Goal: Book appointment/travel/reservation

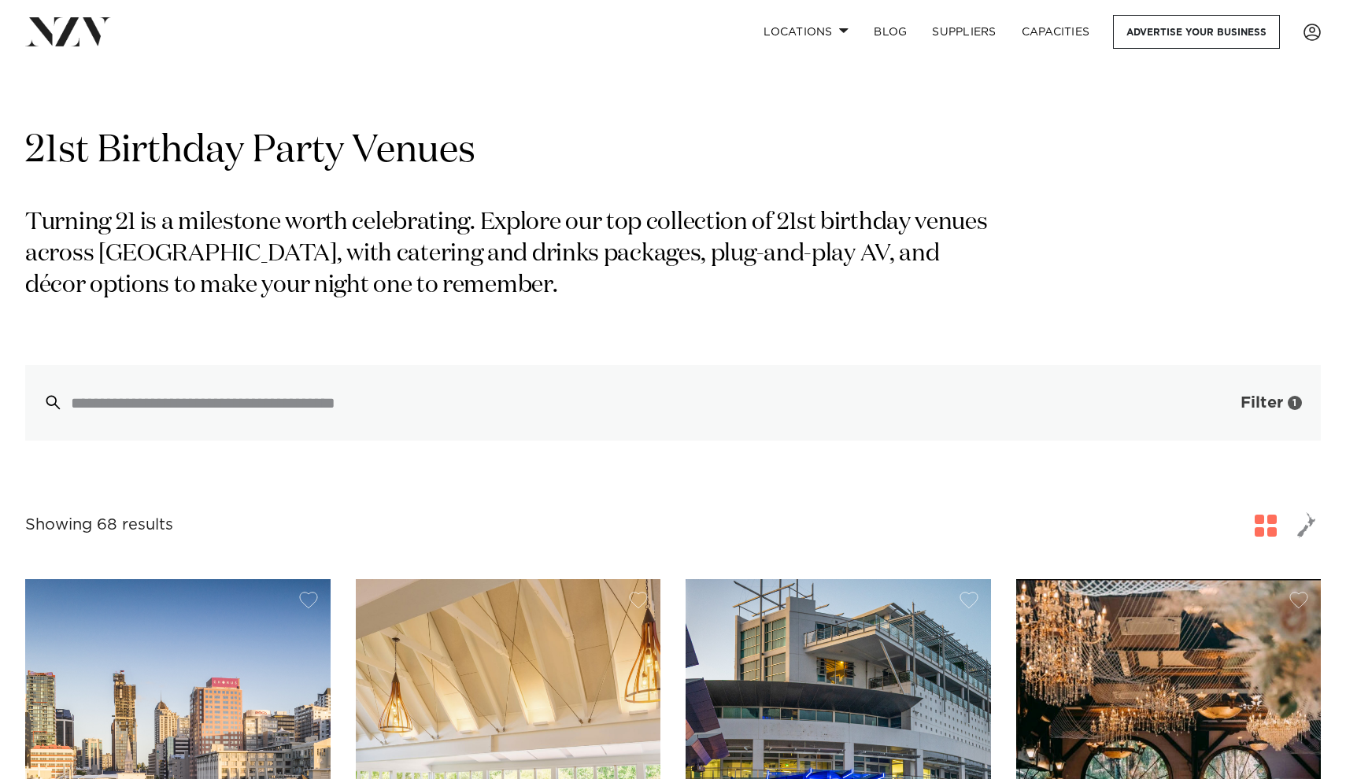
click at [1257, 396] on span "Filter" at bounding box center [1261, 403] width 43 height 16
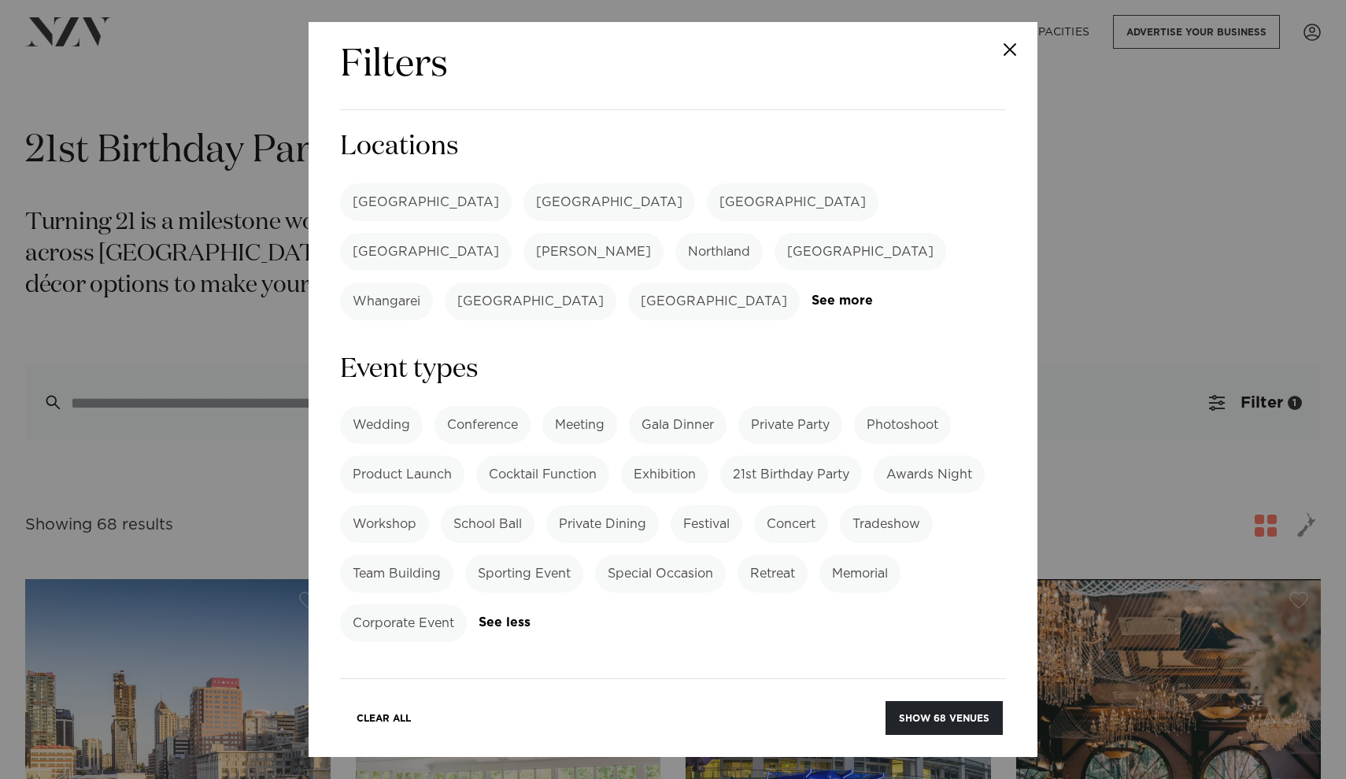
click at [379, 205] on label "[GEOGRAPHIC_DATA]" at bounding box center [426, 202] width 172 height 38
click at [919, 723] on button "Show 41 venues" at bounding box center [945, 718] width 115 height 34
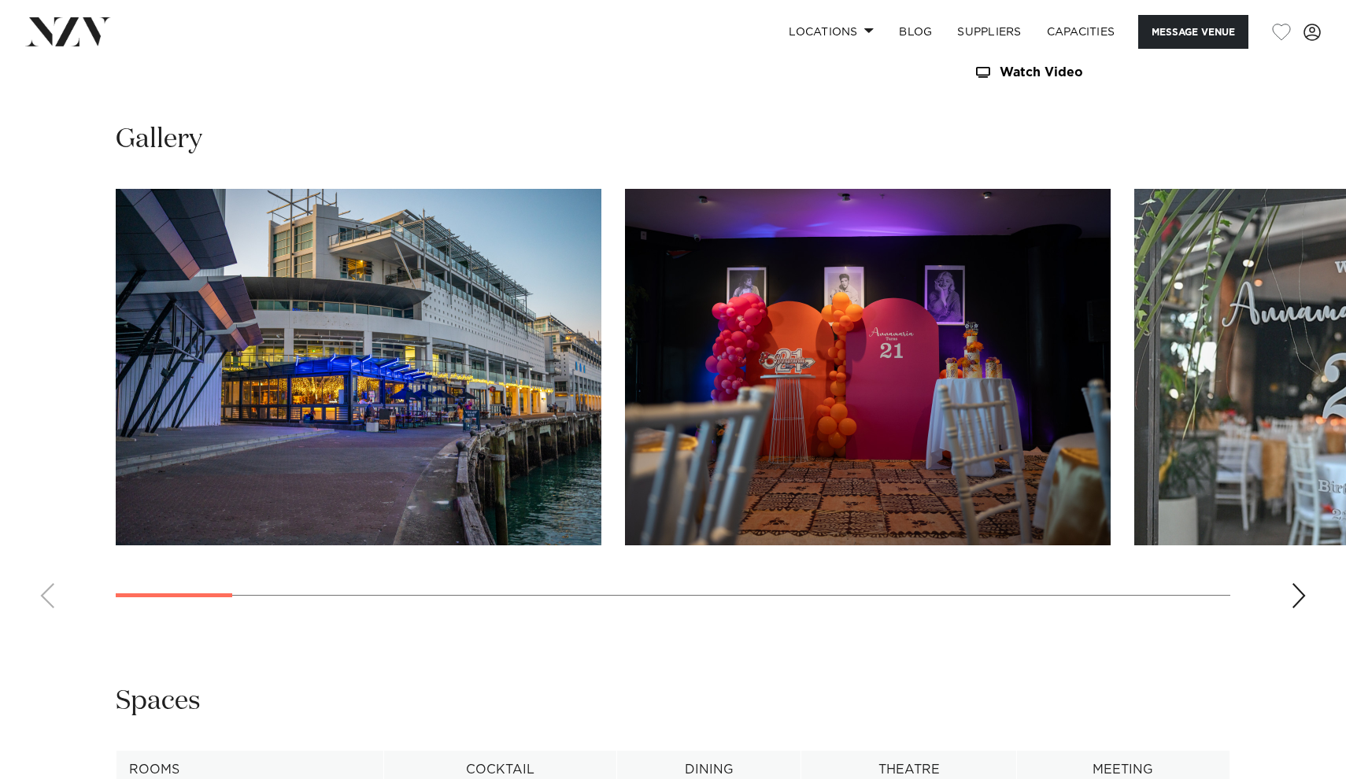
scroll to position [1436, 0]
click at [1292, 595] on div "Next slide" at bounding box center [1299, 595] width 16 height 25
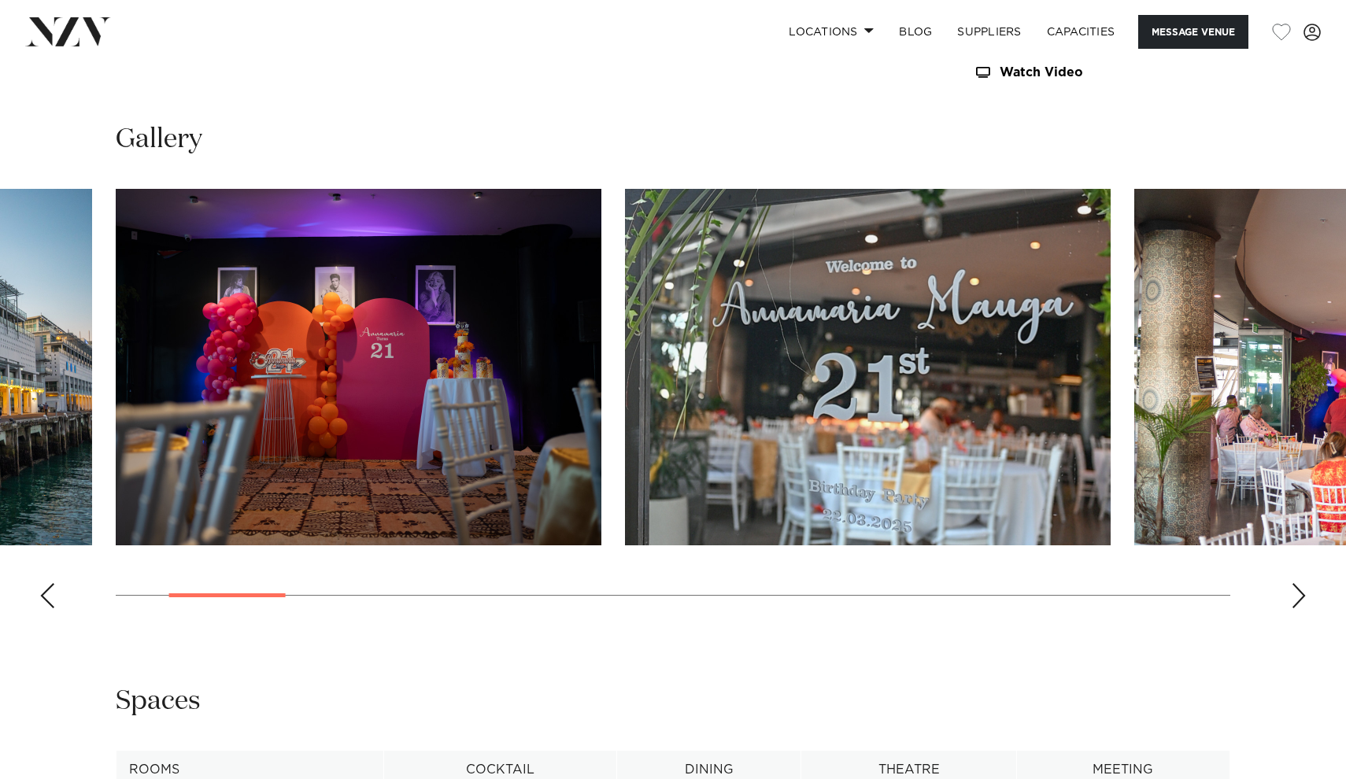
click at [1292, 595] on div "Next slide" at bounding box center [1299, 595] width 16 height 25
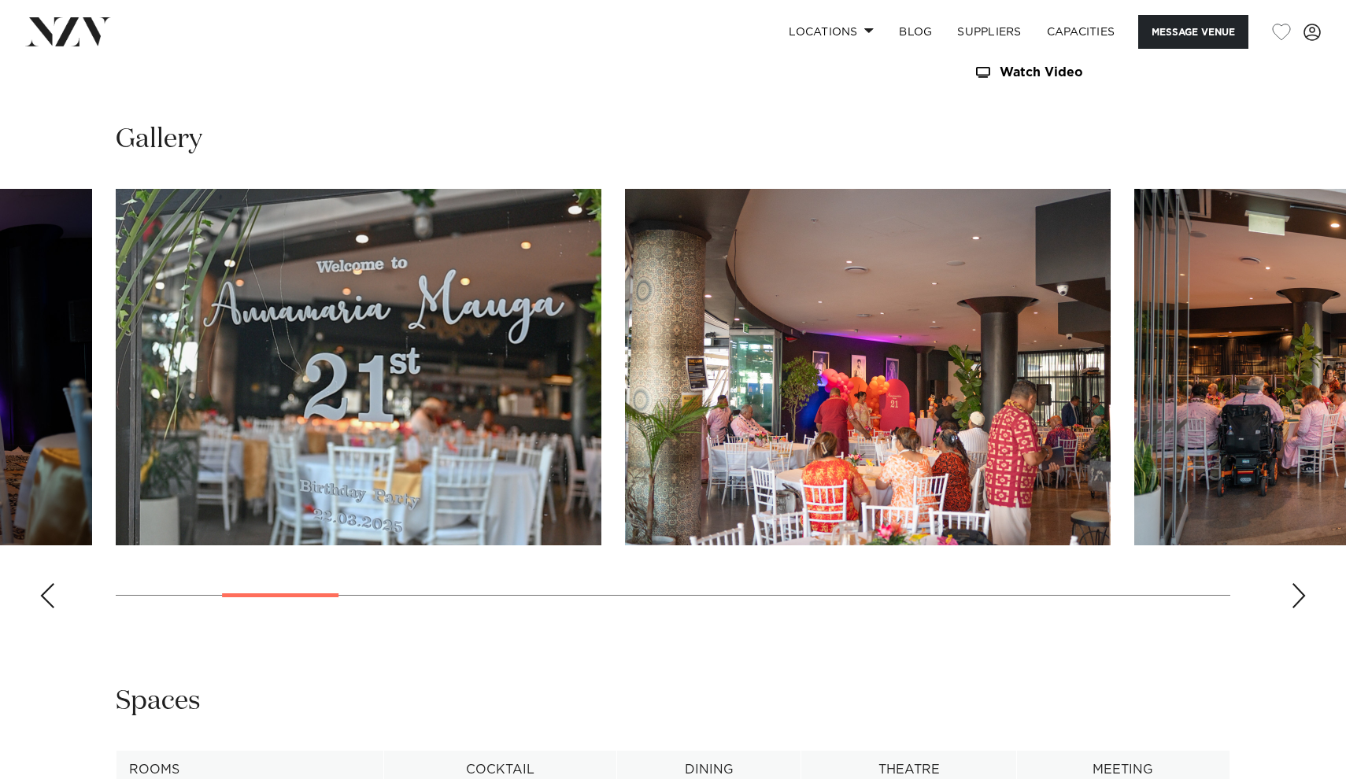
click at [1292, 595] on div "Next slide" at bounding box center [1299, 595] width 16 height 25
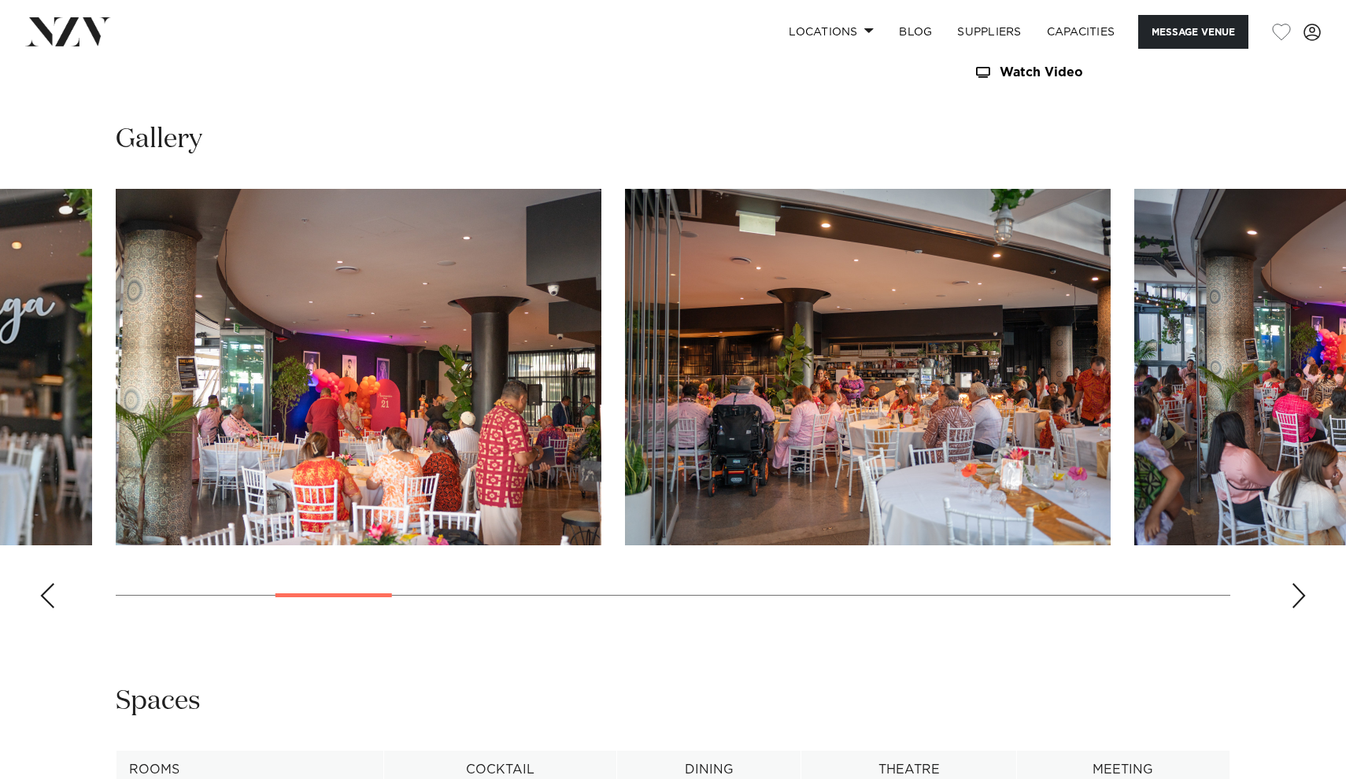
click at [1295, 595] on div "Next slide" at bounding box center [1299, 595] width 16 height 25
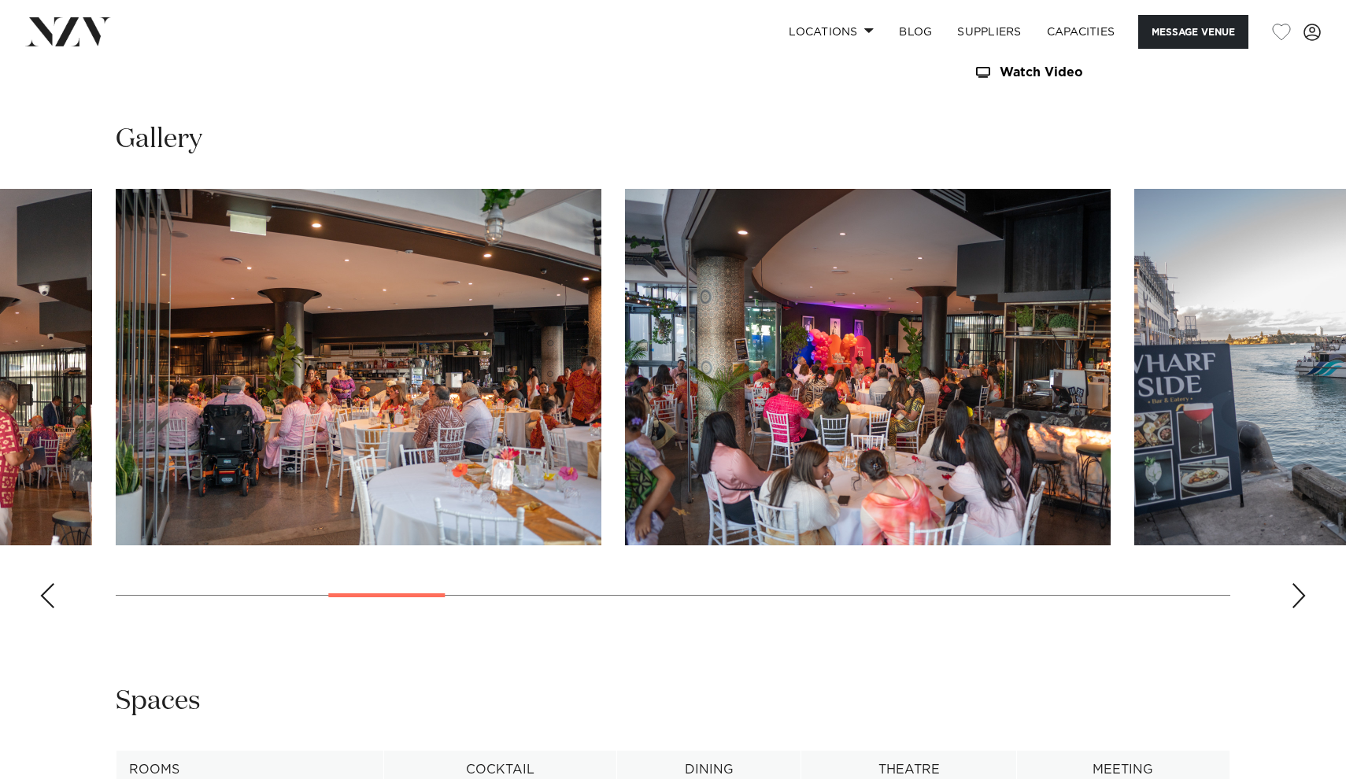
click at [1295, 595] on div "Next slide" at bounding box center [1299, 595] width 16 height 25
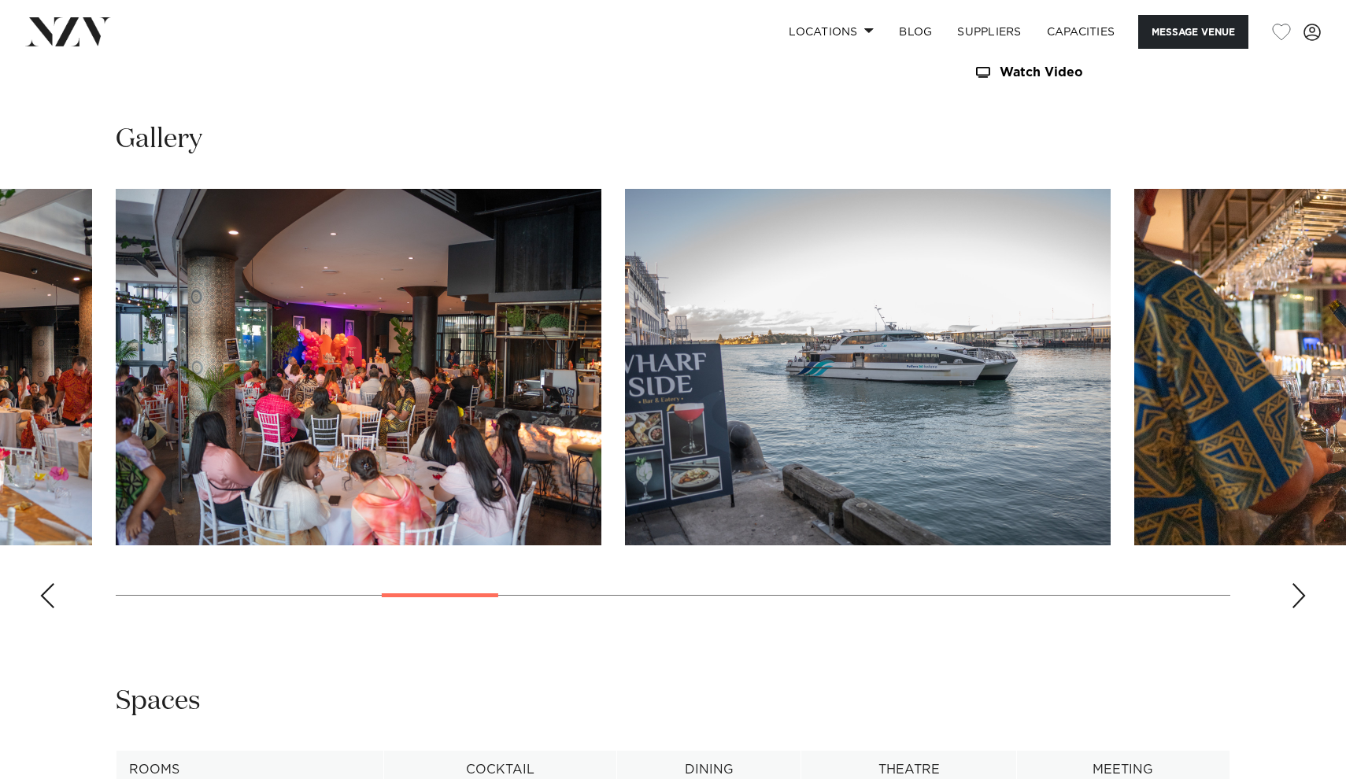
click at [1300, 595] on div "Next slide" at bounding box center [1299, 595] width 16 height 25
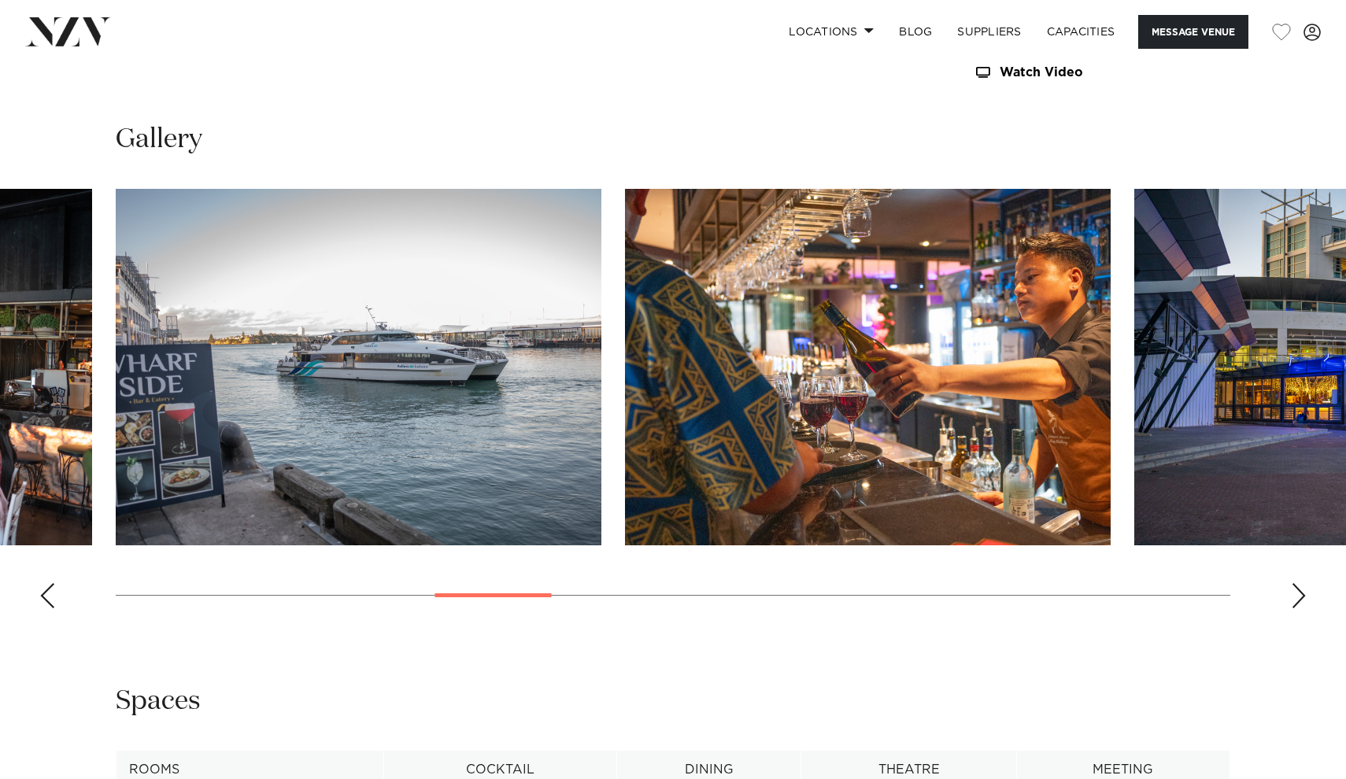
click at [1300, 595] on div "Next slide" at bounding box center [1299, 595] width 16 height 25
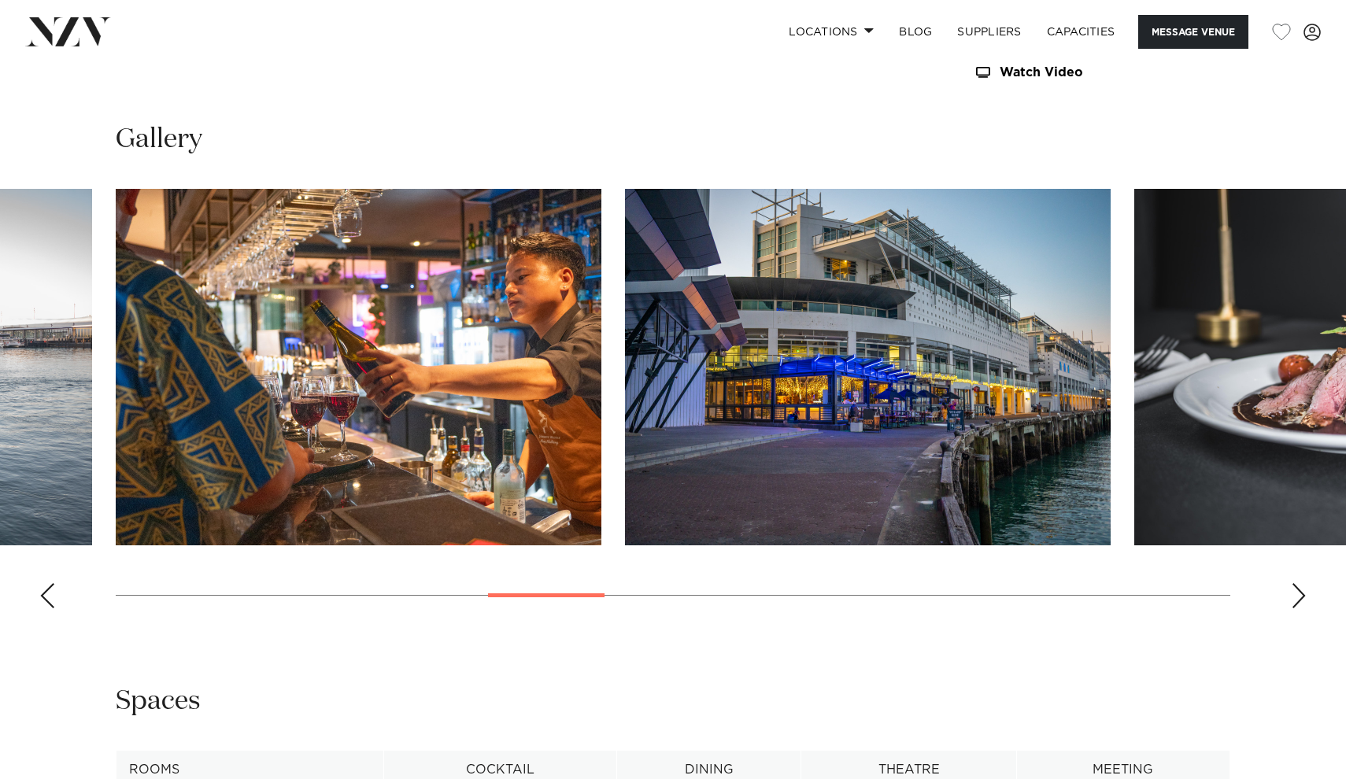
click at [1300, 595] on div "Next slide" at bounding box center [1299, 595] width 16 height 25
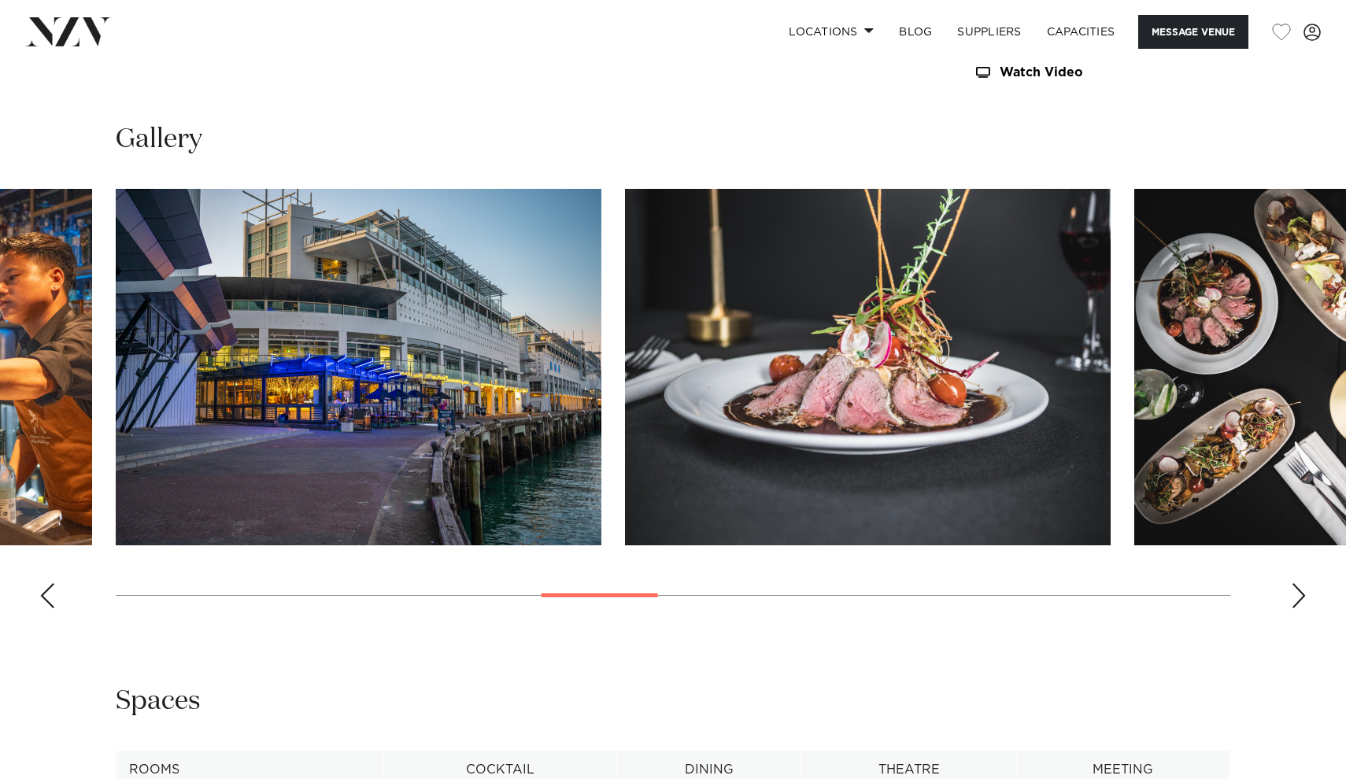
click at [1300, 595] on div "Next slide" at bounding box center [1299, 595] width 16 height 25
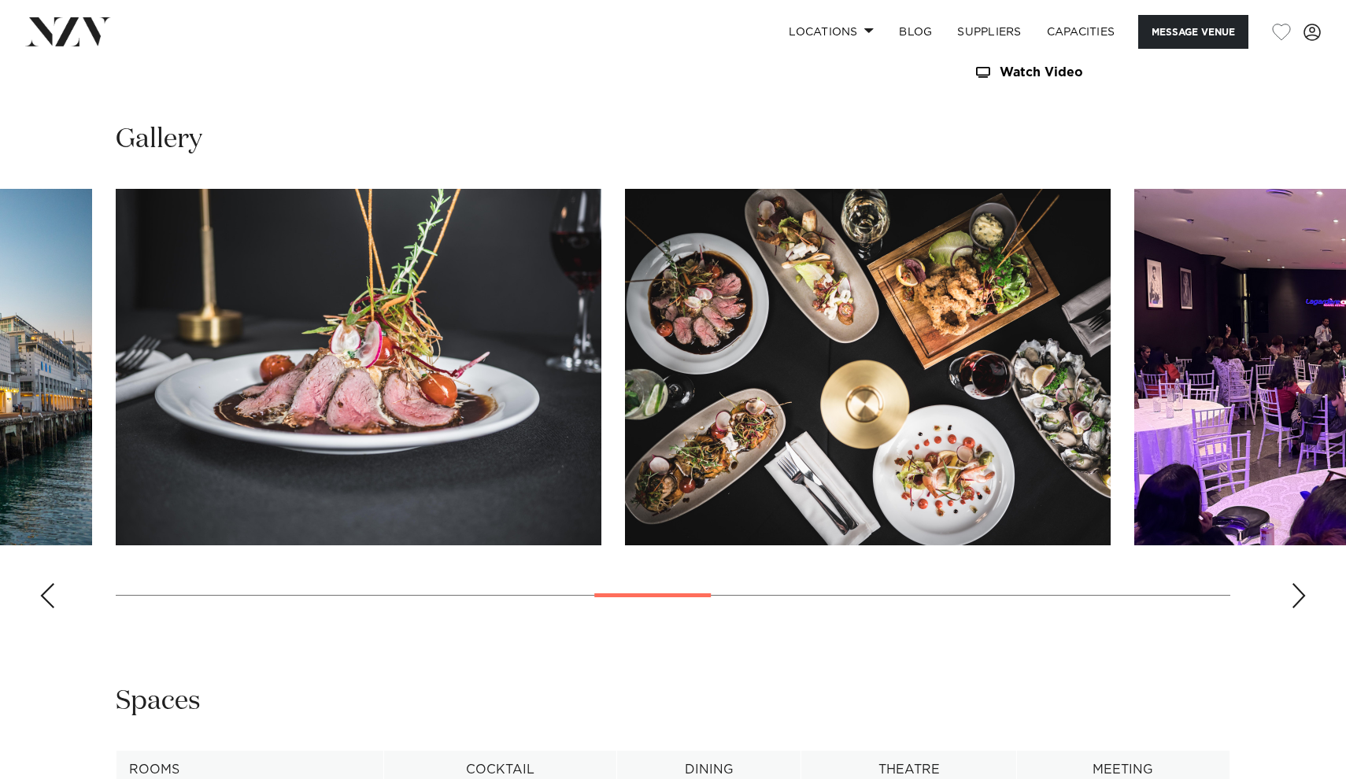
click at [1300, 595] on div "Next slide" at bounding box center [1299, 595] width 16 height 25
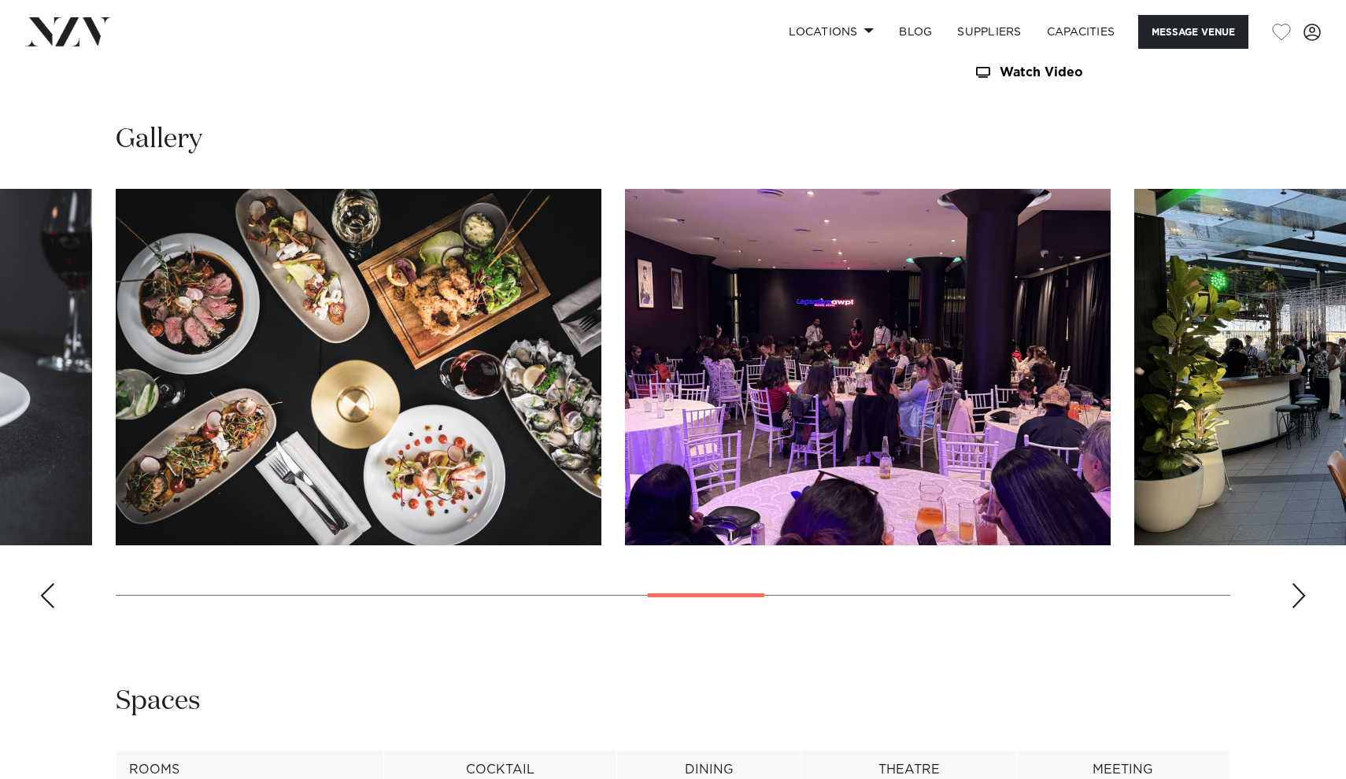
click at [1300, 595] on div "Next slide" at bounding box center [1299, 595] width 16 height 25
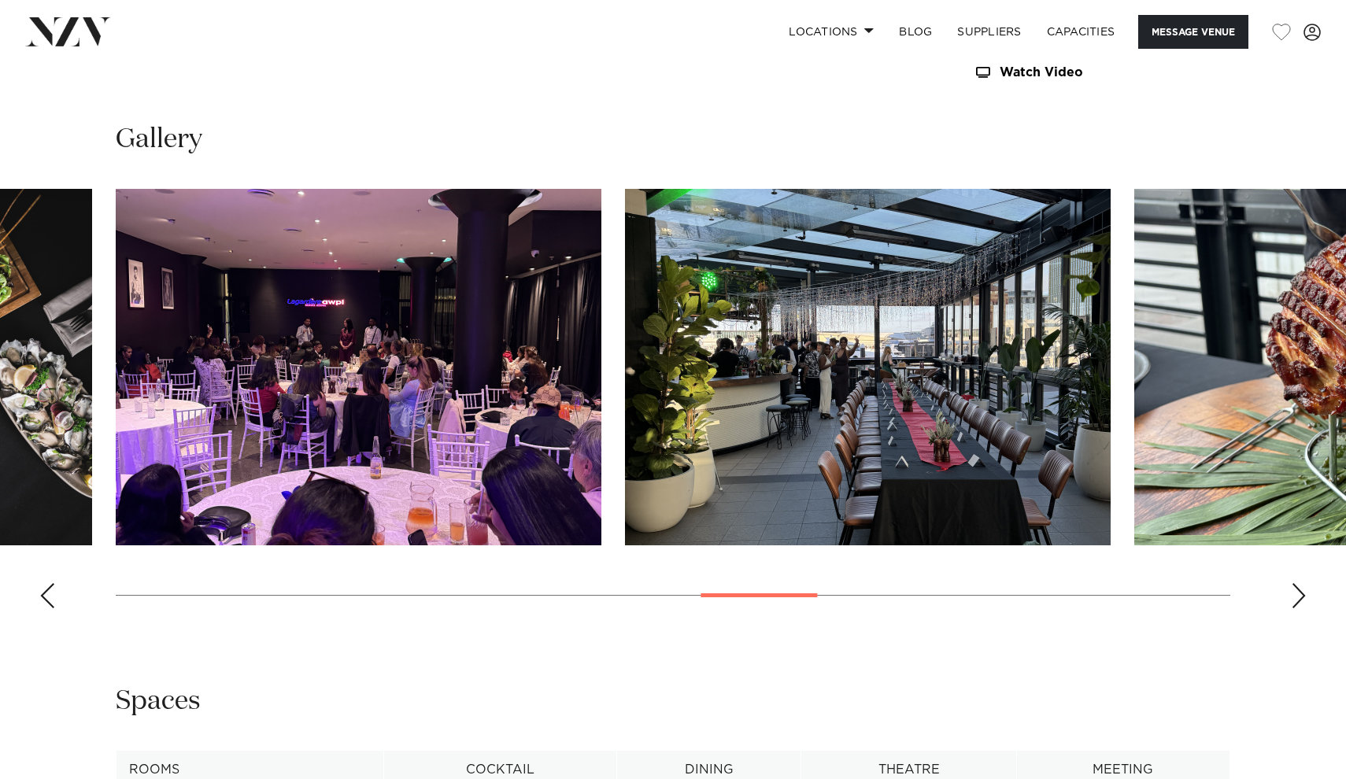
click at [1300, 595] on div "Next slide" at bounding box center [1299, 595] width 16 height 25
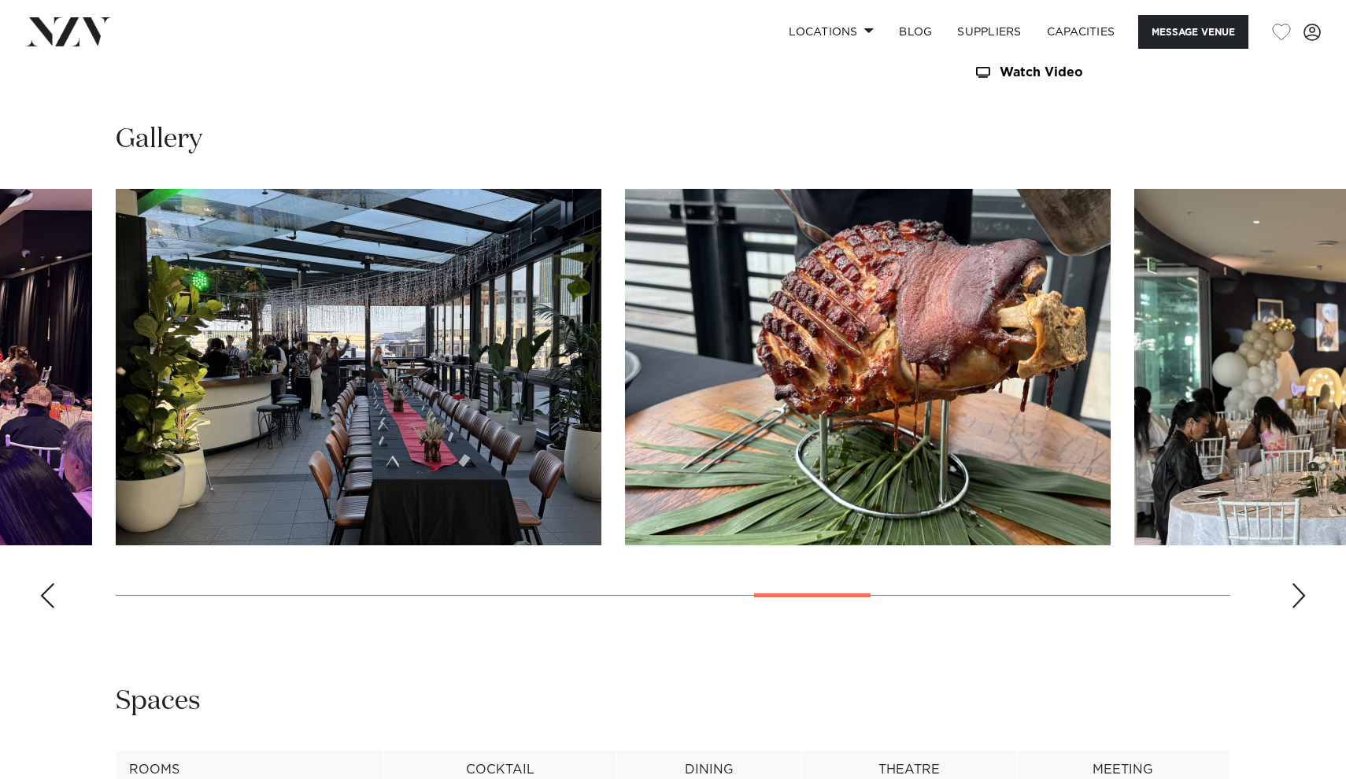
click at [1300, 595] on div "Next slide" at bounding box center [1299, 595] width 16 height 25
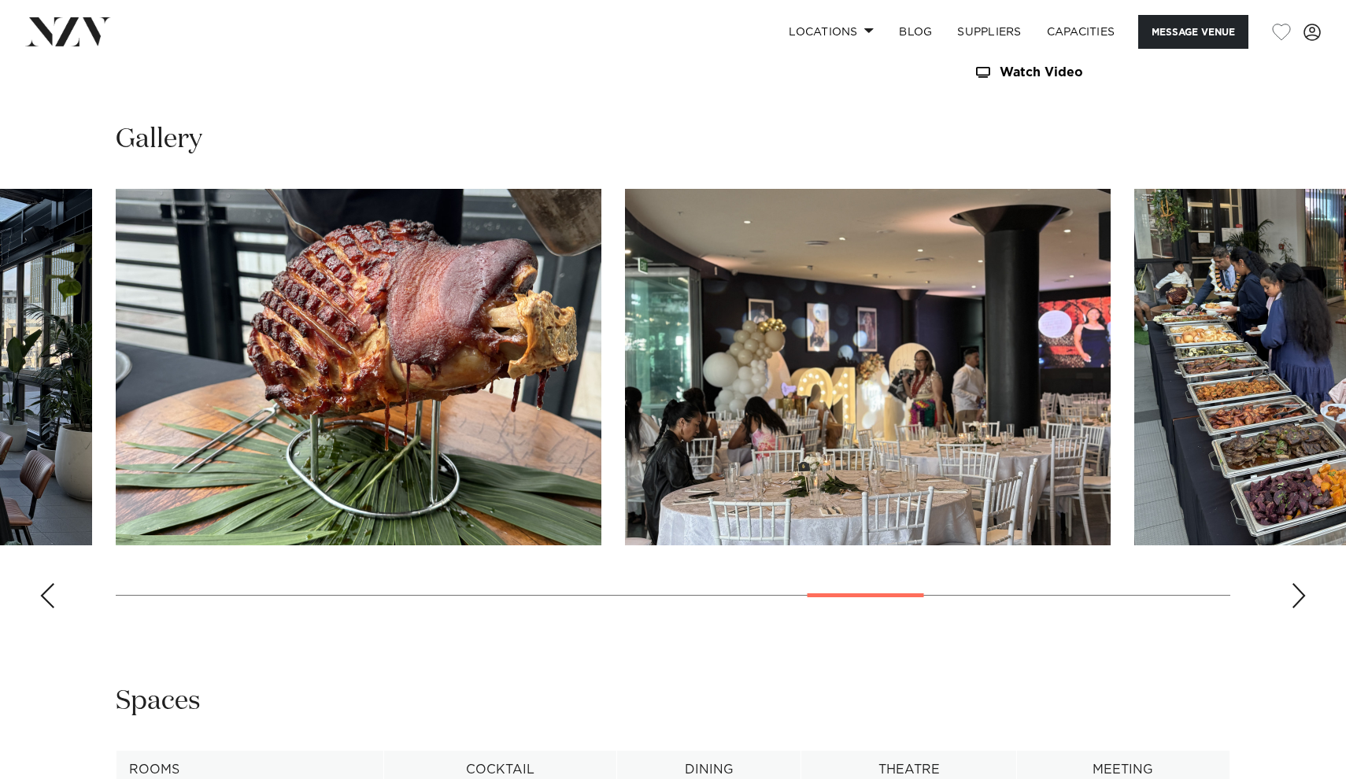
click at [1300, 595] on div "Next slide" at bounding box center [1299, 595] width 16 height 25
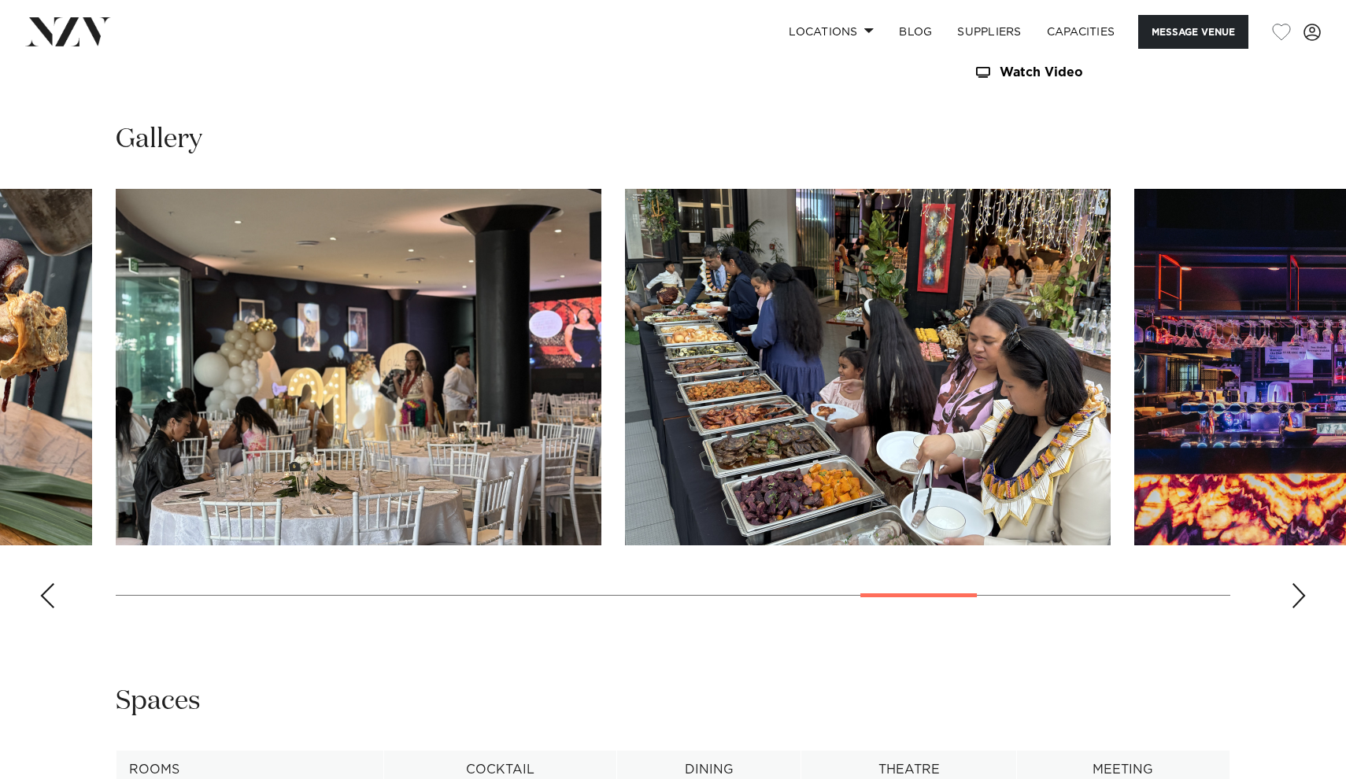
click at [1300, 595] on div "Next slide" at bounding box center [1299, 595] width 16 height 25
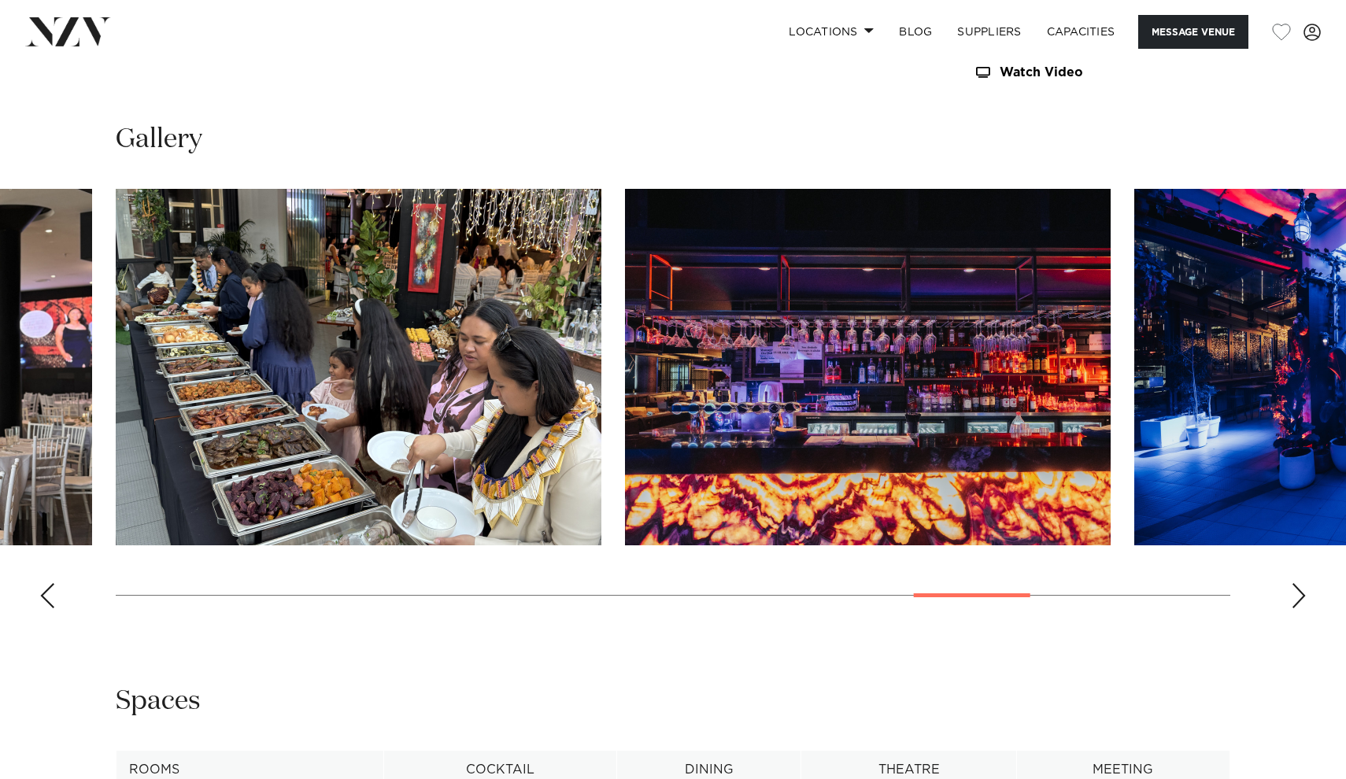
click at [1300, 595] on div "Next slide" at bounding box center [1299, 595] width 16 height 25
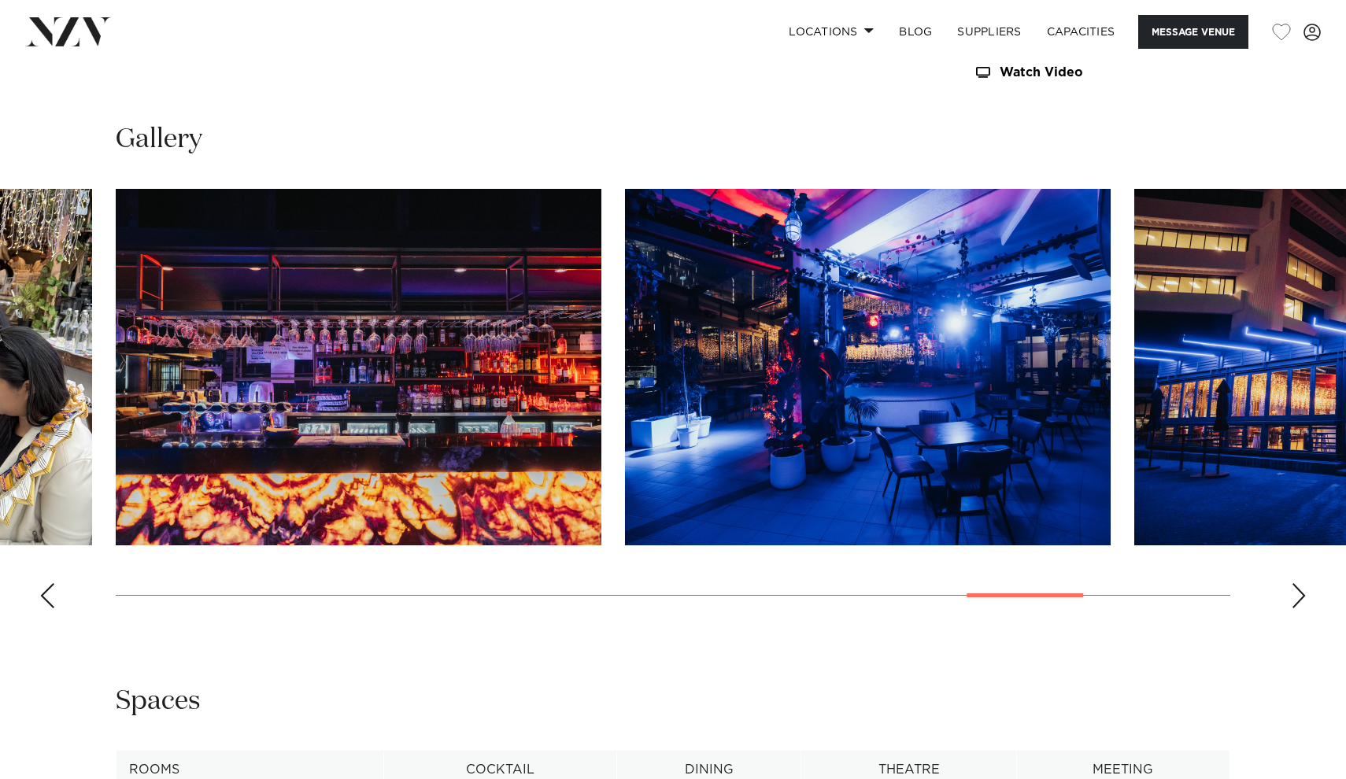
click at [1300, 595] on div "Next slide" at bounding box center [1299, 595] width 16 height 25
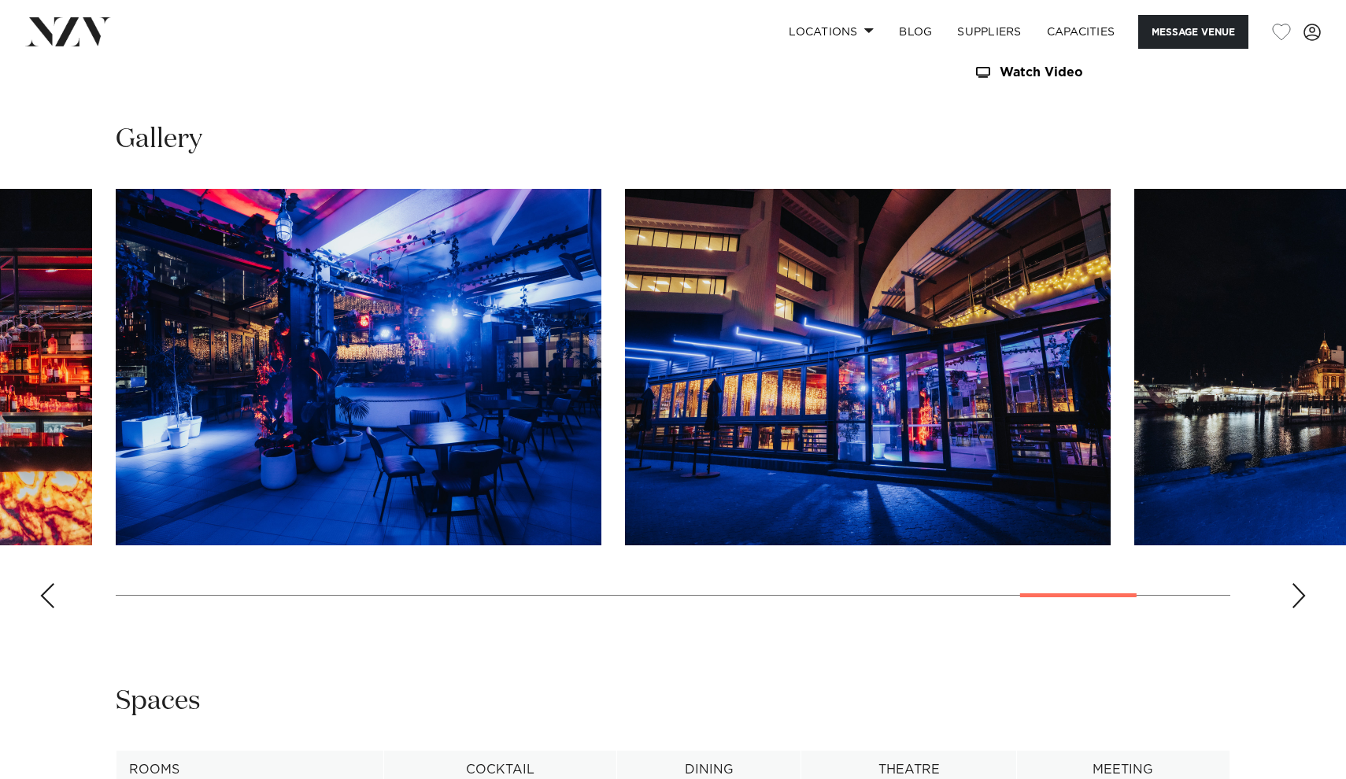
click at [1300, 595] on div "Next slide" at bounding box center [1299, 595] width 16 height 25
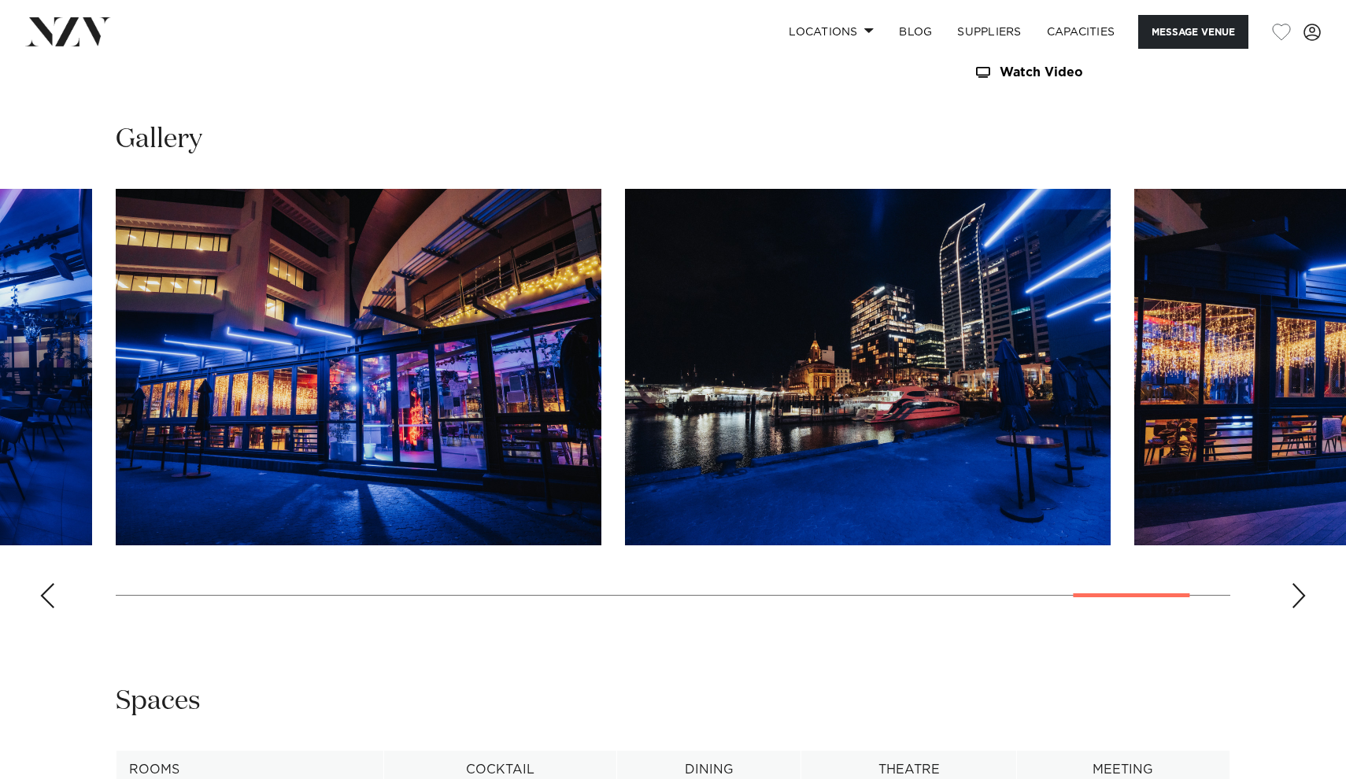
click at [1300, 595] on div "Next slide" at bounding box center [1299, 595] width 16 height 25
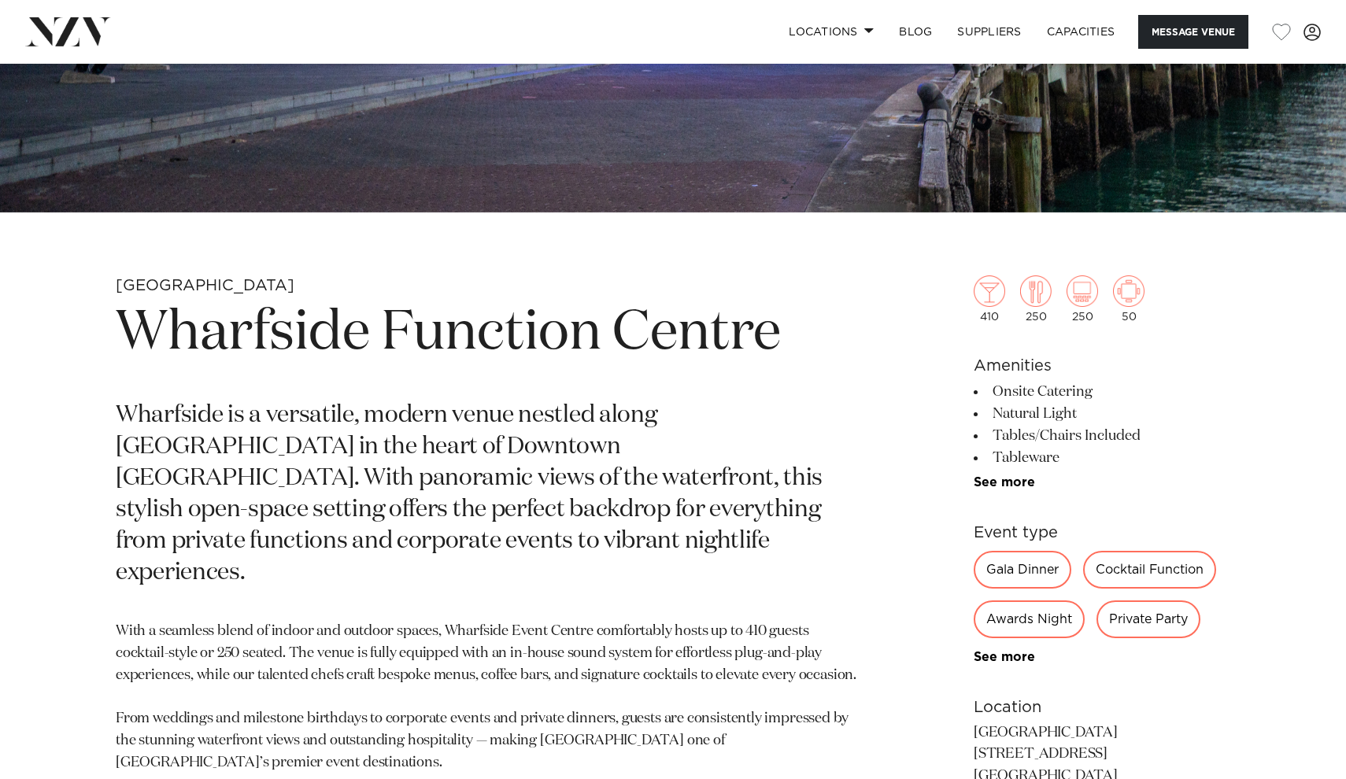
scroll to position [499, 0]
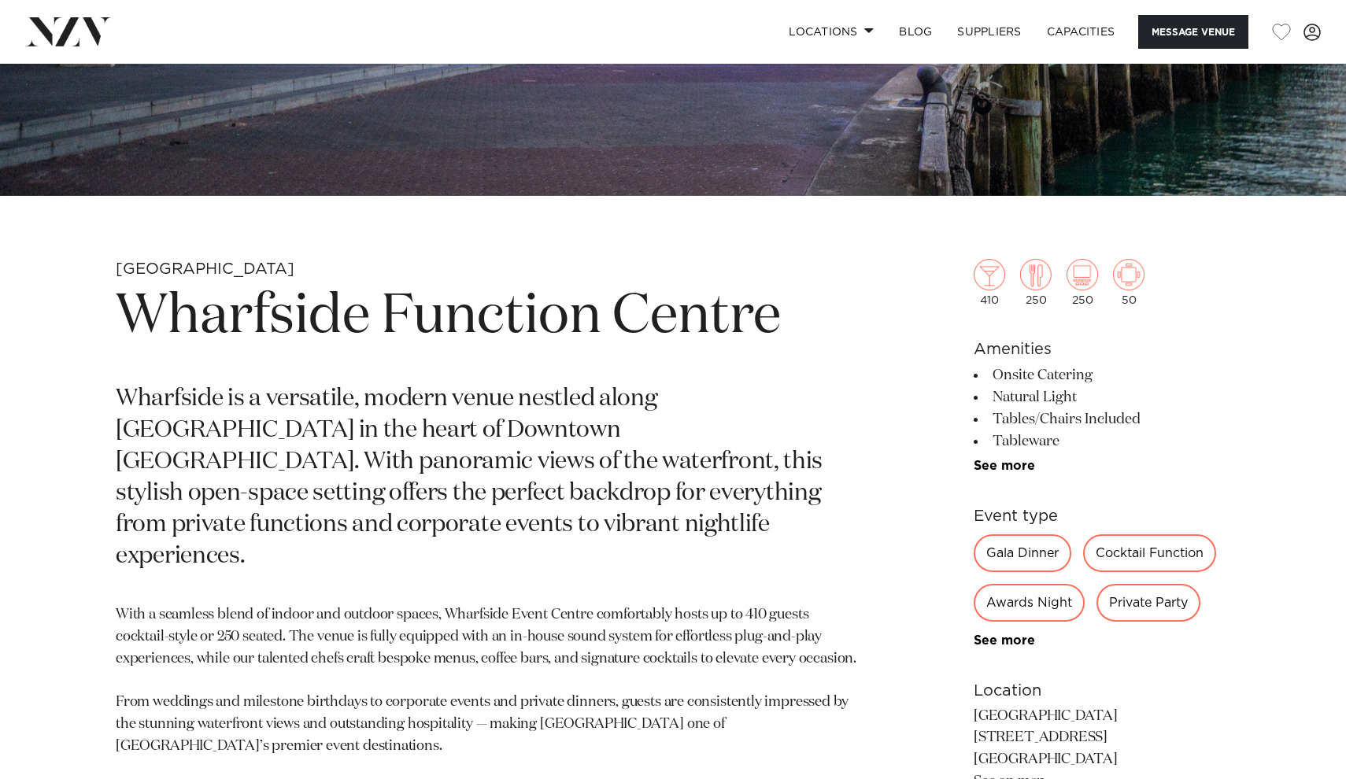
click at [298, 341] on h1 "Wharfside Function Centre" at bounding box center [489, 317] width 746 height 72
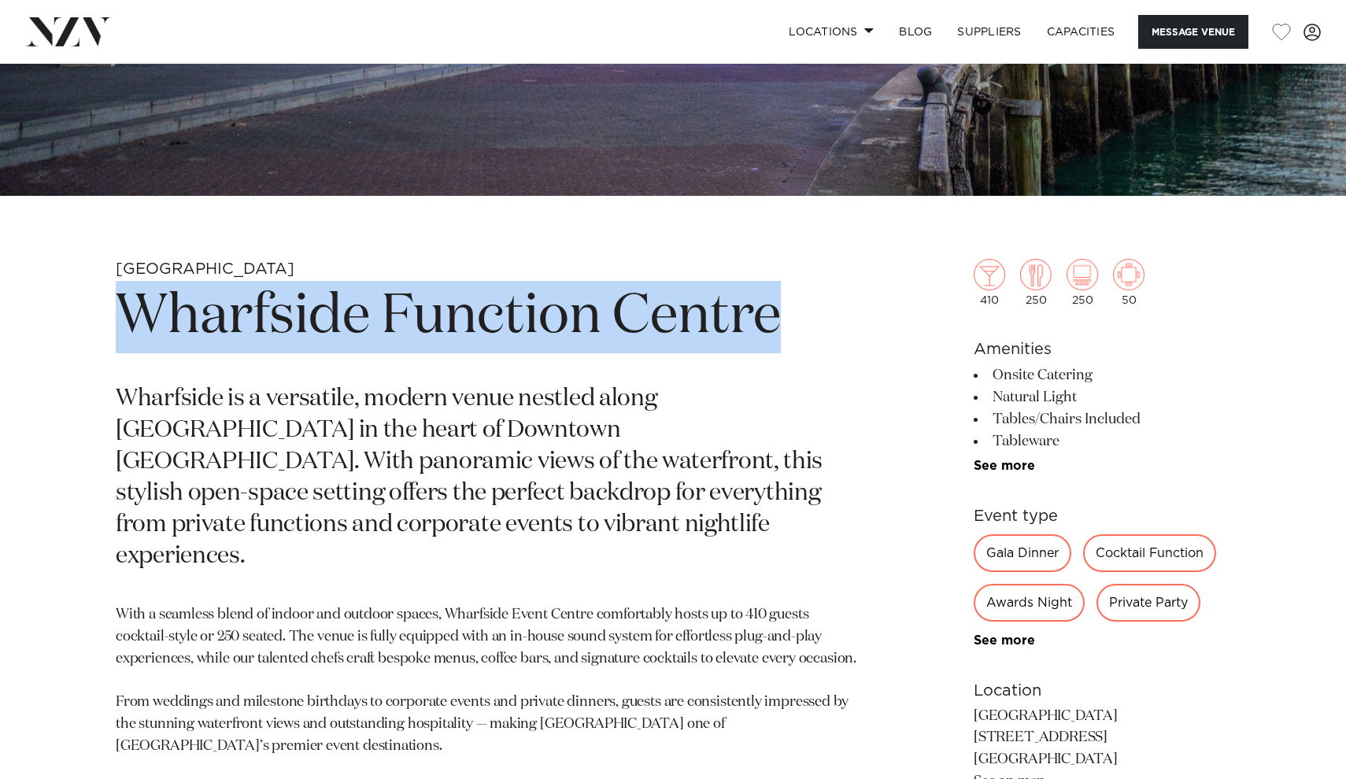
drag, startPoint x: 298, startPoint y: 341, endPoint x: 685, endPoint y: 326, distance: 386.8
click at [686, 326] on h1 "Wharfside Function Centre" at bounding box center [489, 317] width 746 height 72
copy h1 "Wharfside Function Centre"
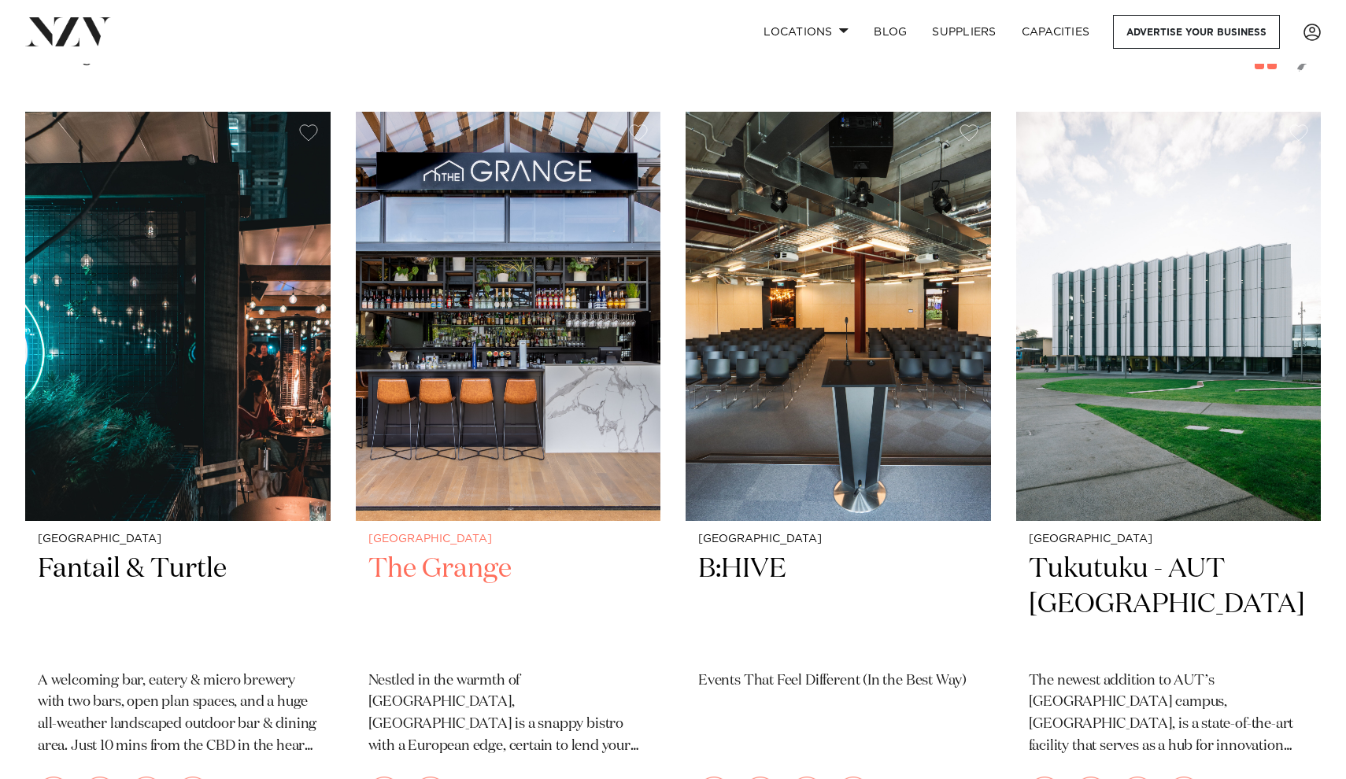
scroll to position [278, 0]
